Goal: Transaction & Acquisition: Purchase product/service

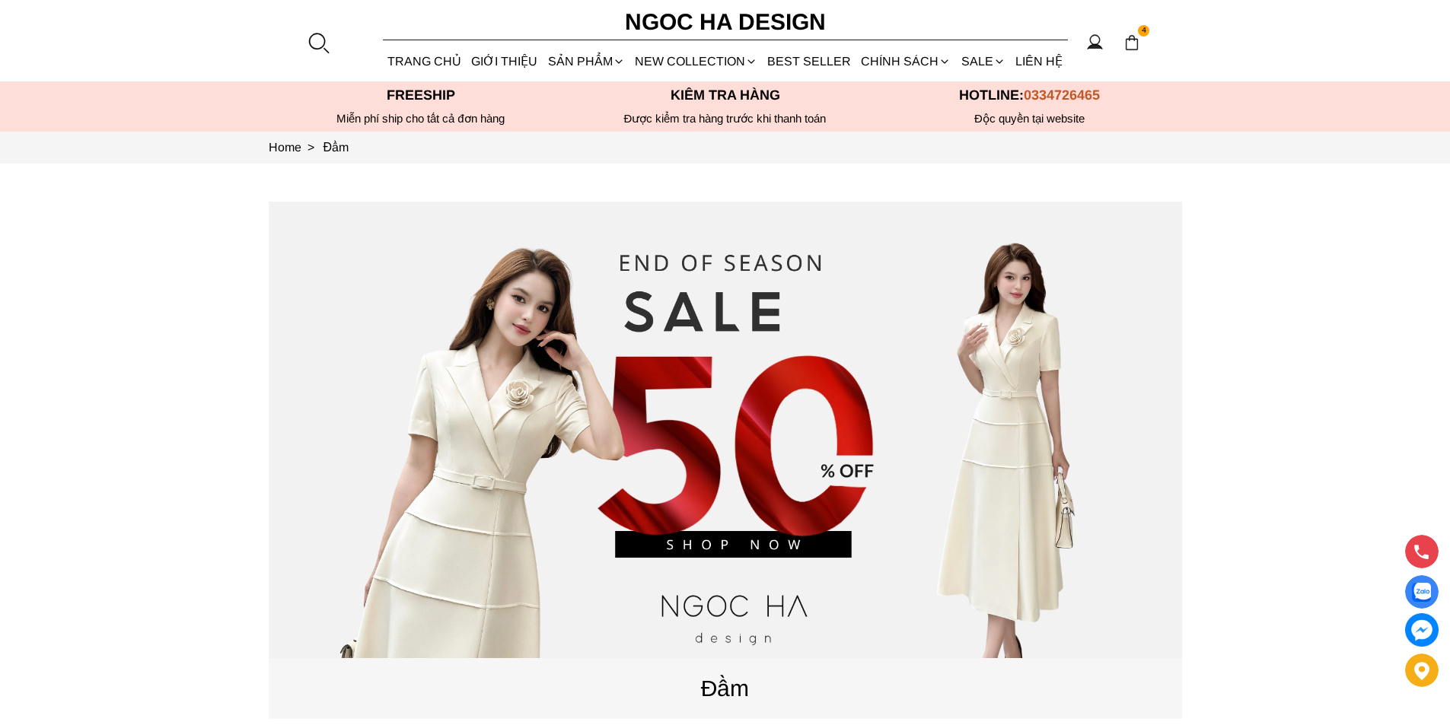
click at [317, 37] on div at bounding box center [318, 42] width 23 height 23
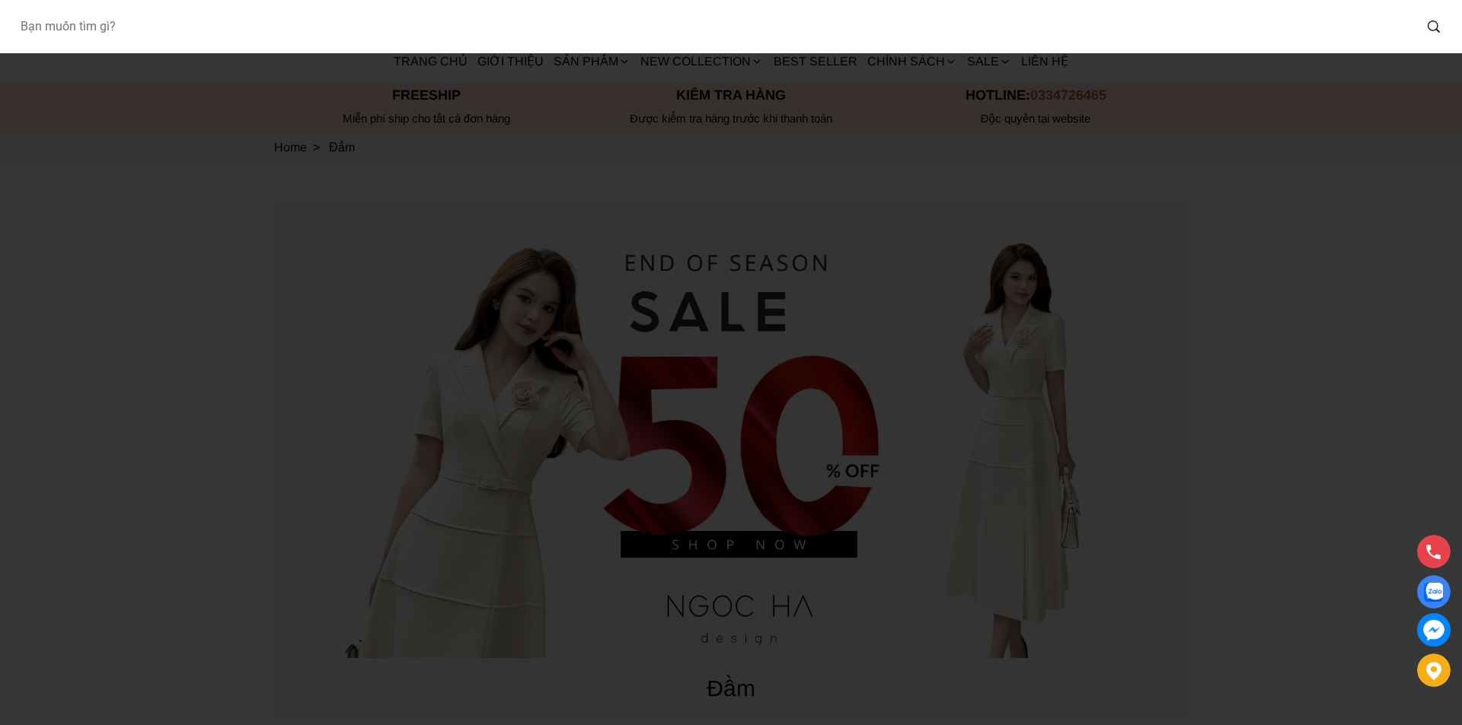
click at [276, 26] on input "Input search Bạn muốn tìm gì?" at bounding box center [710, 26] width 1405 height 35
type input "BQ"
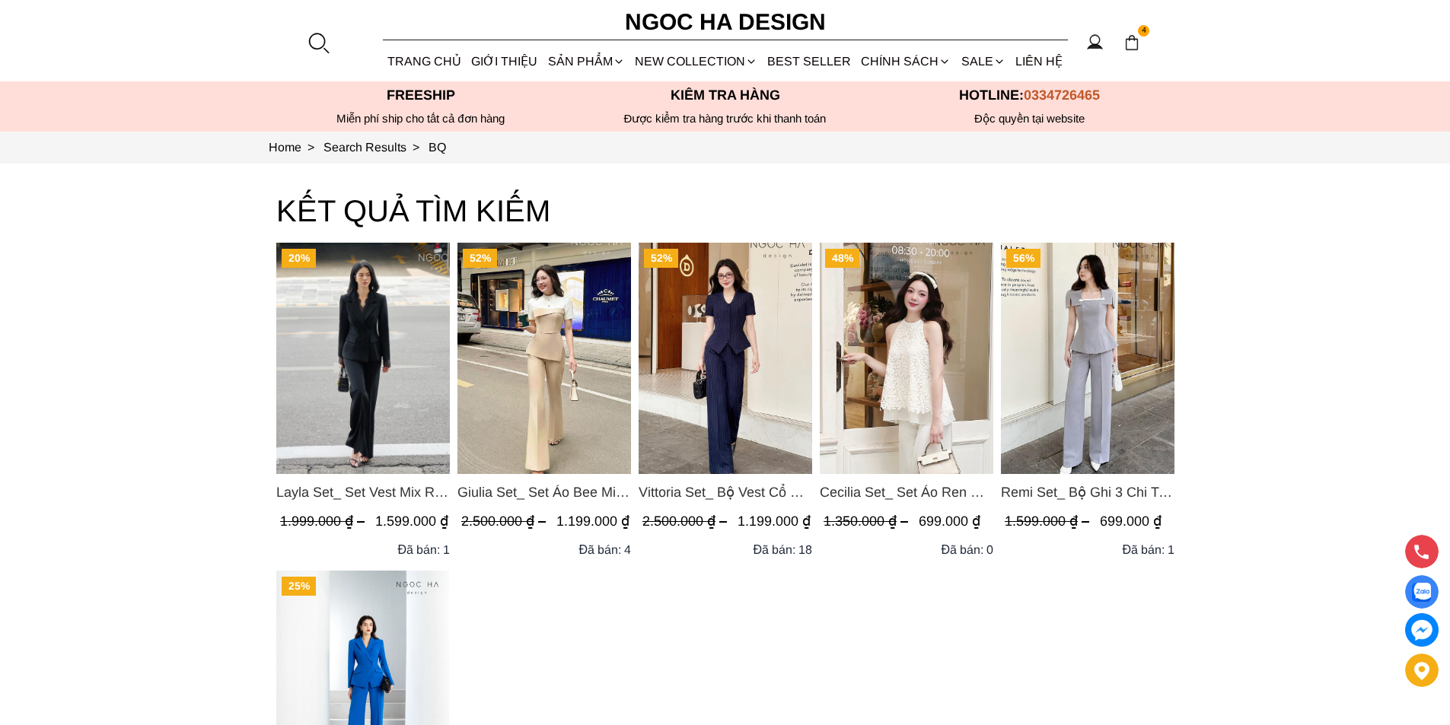
click at [343, 345] on img "Product image - Layla Set_ Set Vest Mix Ren Đen Quần Suông BQ-06" at bounding box center [363, 358] width 174 height 231
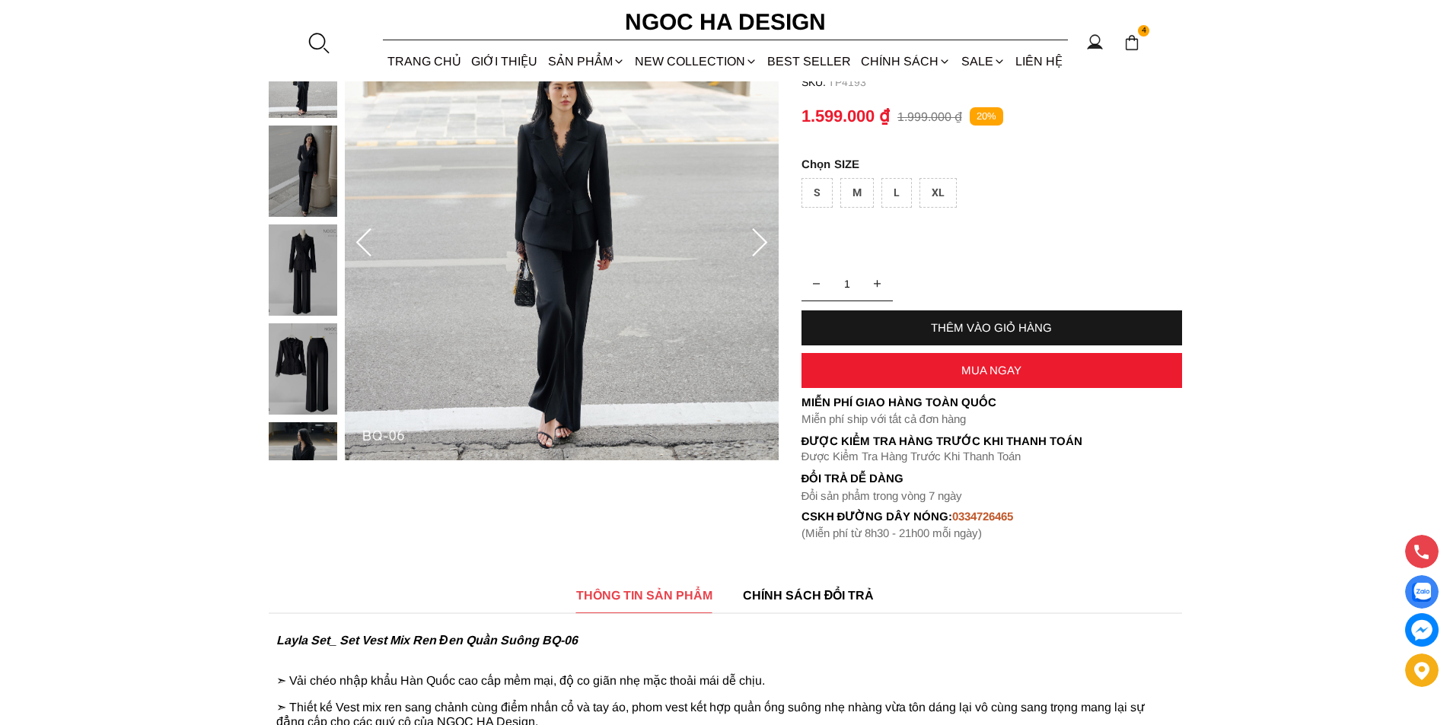
scroll to position [76, 0]
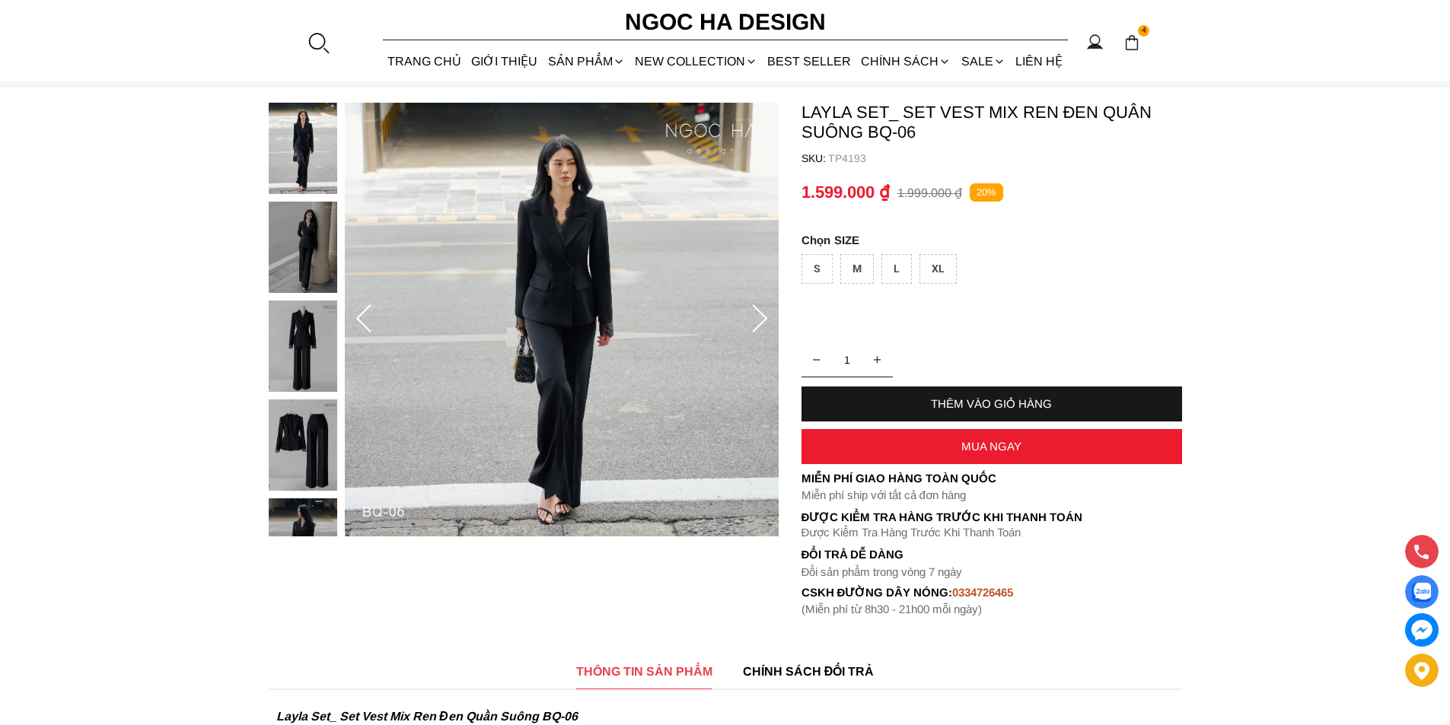
click at [315, 368] on img at bounding box center [303, 346] width 69 height 91
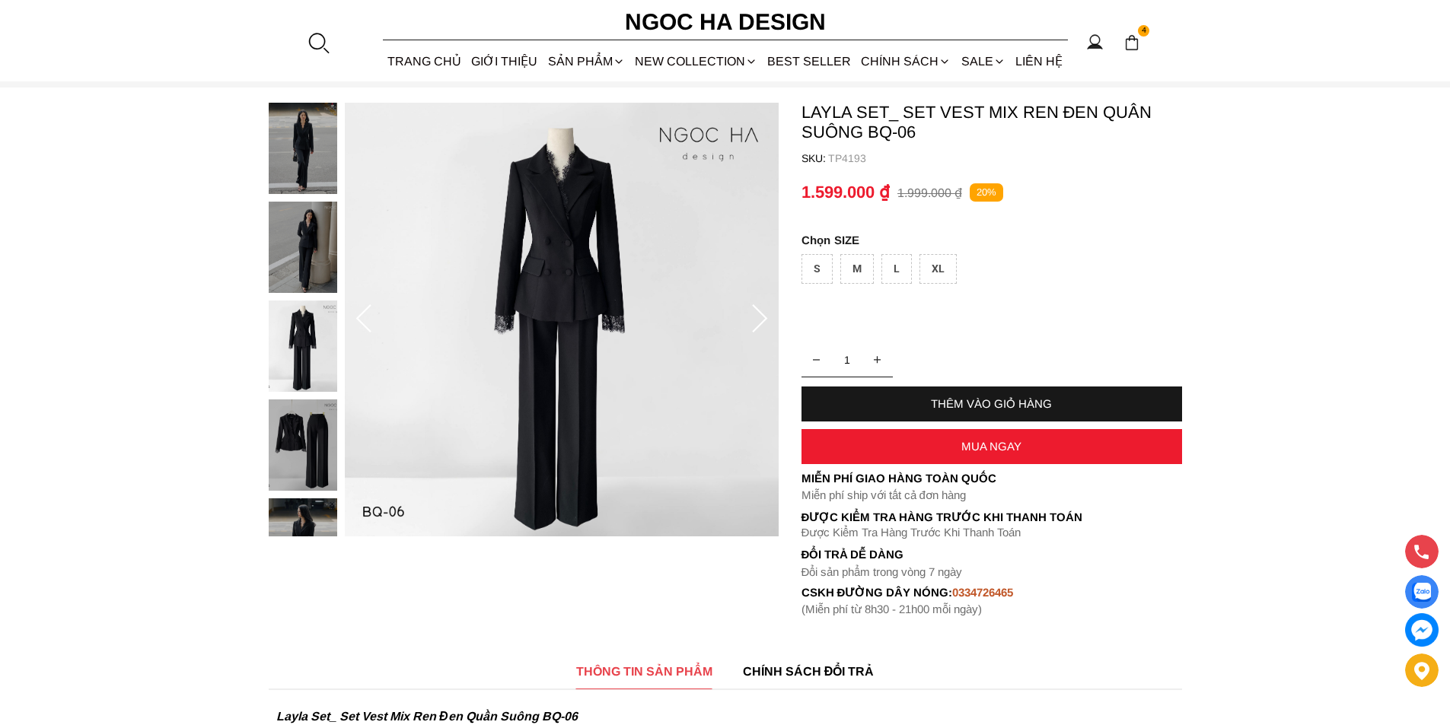
scroll to position [0, 0]
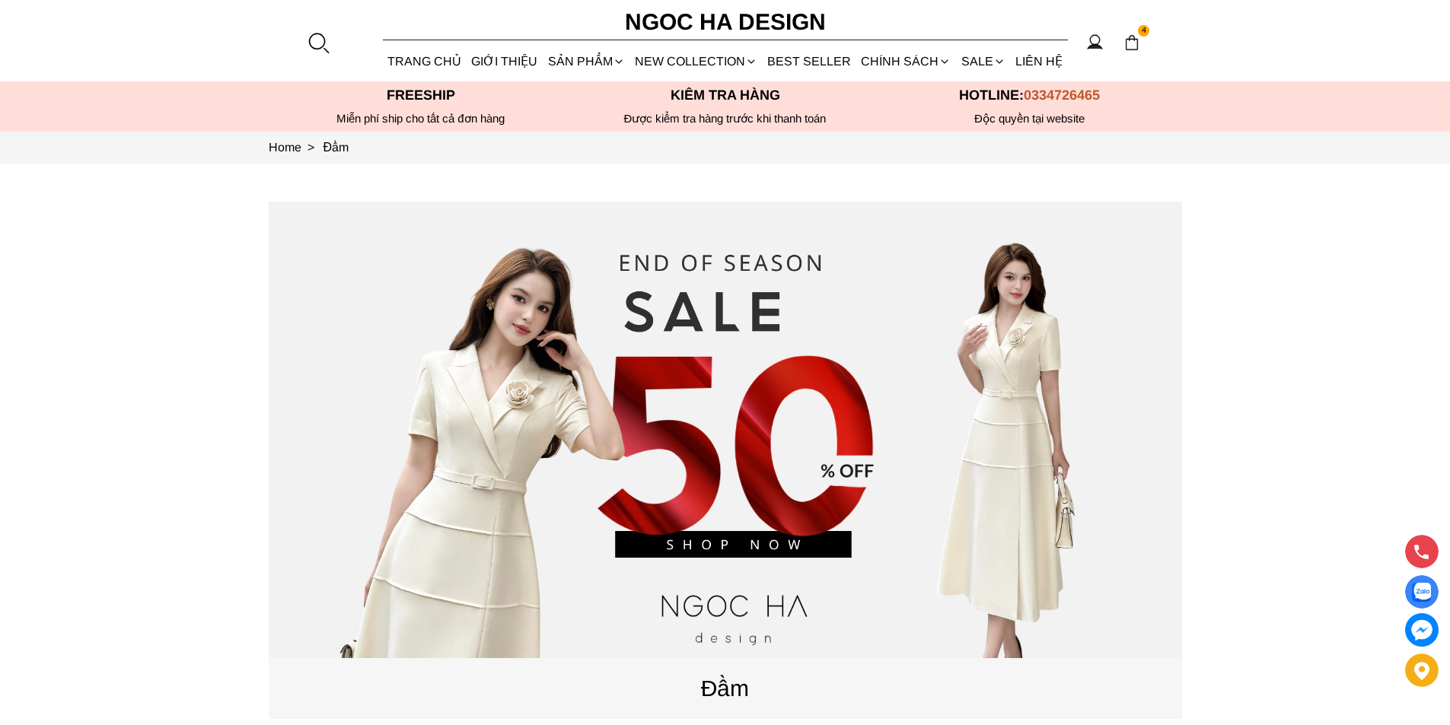
scroll to position [533, 0]
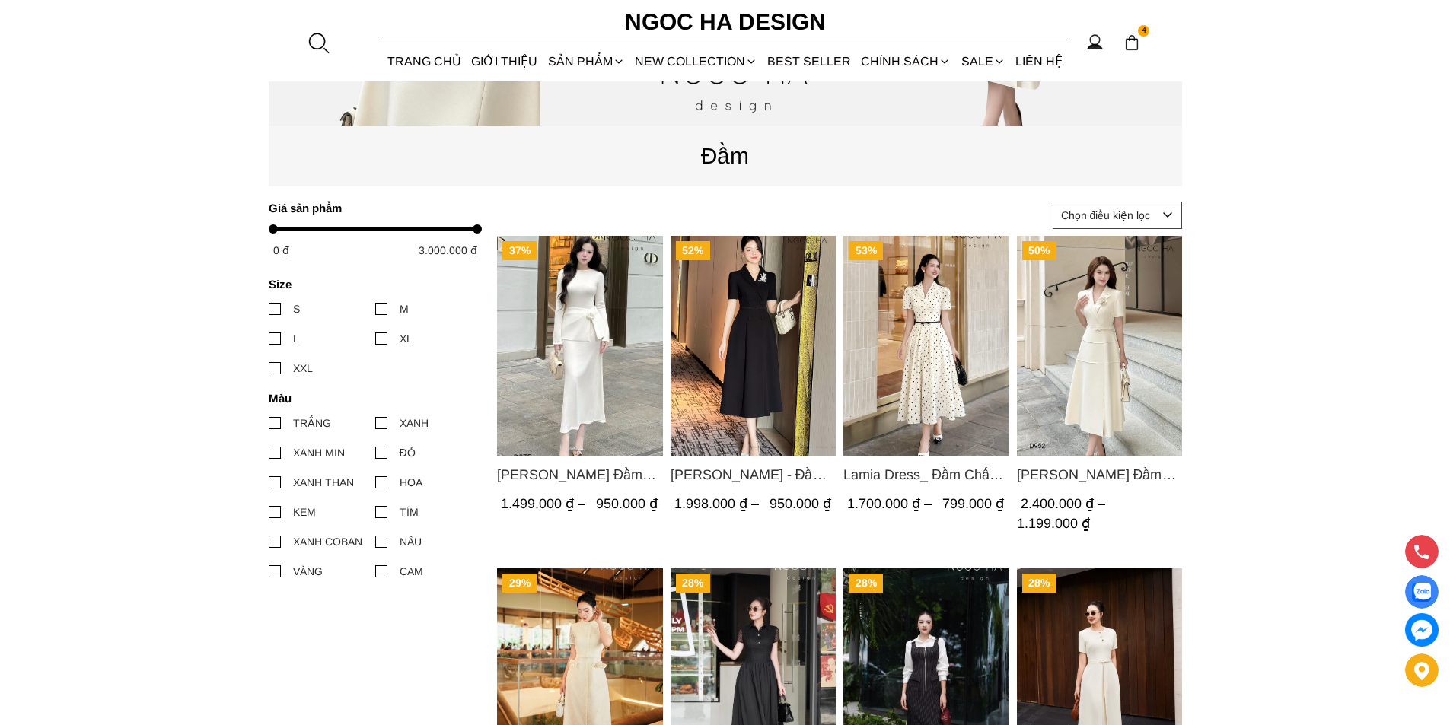
click at [580, 304] on img "Product image - Lisa Dress_ Đầm Thun Ôm Kết Hợp Chân Váy Choàng Hông D975" at bounding box center [580, 346] width 166 height 221
